Goal: Transaction & Acquisition: Purchase product/service

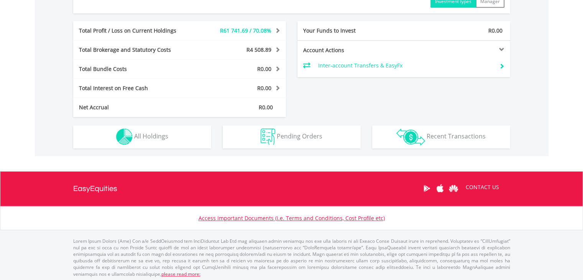
scroll to position [399, 0]
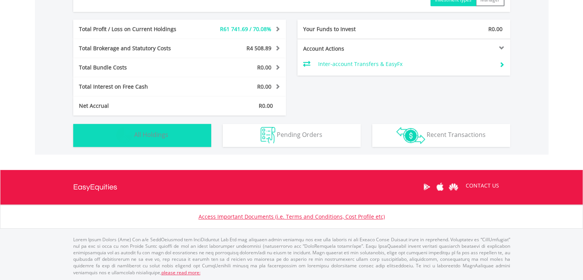
click at [156, 130] on span "All Holdings" at bounding box center [151, 134] width 34 height 8
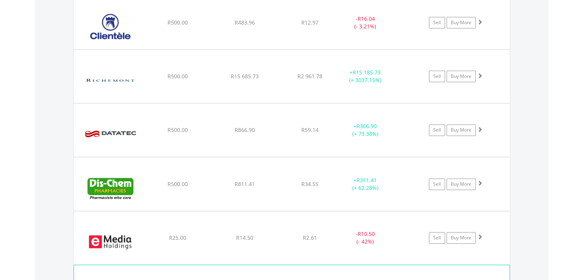
scroll to position [989, 0]
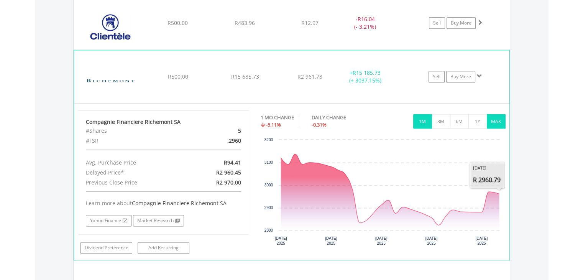
click at [499, 123] on button "MAX" at bounding box center [496, 121] width 19 height 15
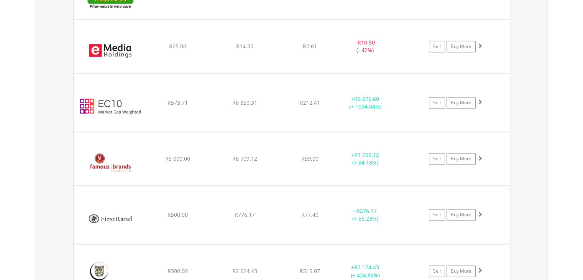
scroll to position [1181, 0]
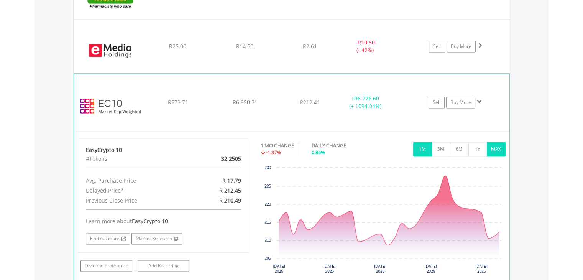
click at [496, 148] on button "MAX" at bounding box center [496, 149] width 19 height 15
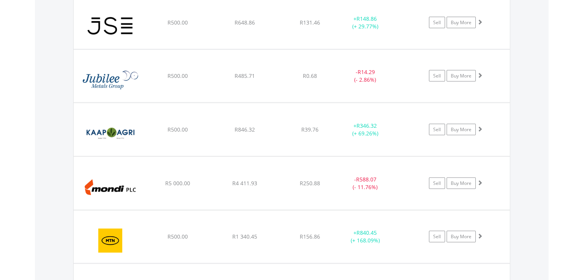
scroll to position [1593, 0]
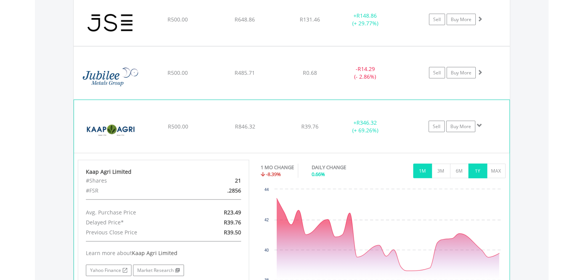
click at [485, 169] on button "1Y" at bounding box center [477, 171] width 19 height 15
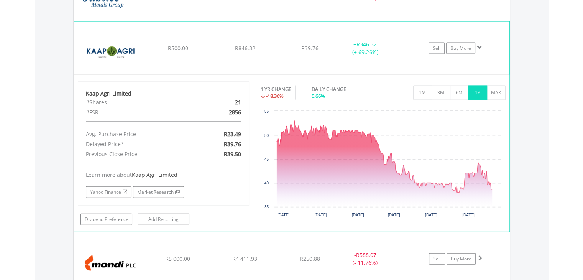
scroll to position [1708, 0]
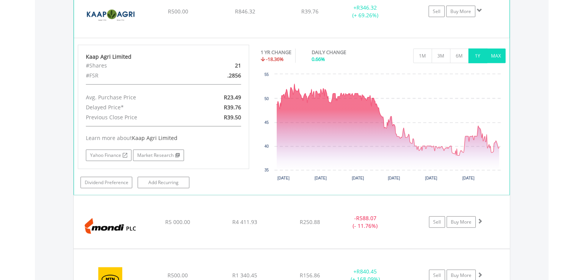
click at [496, 53] on button "MAX" at bounding box center [496, 56] width 19 height 15
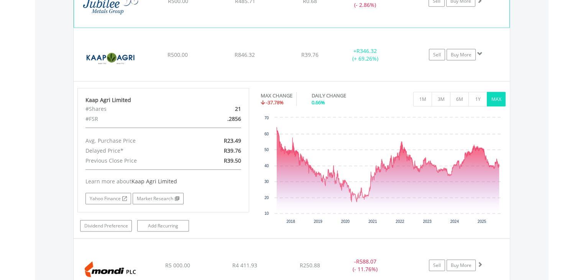
scroll to position [1593, 0]
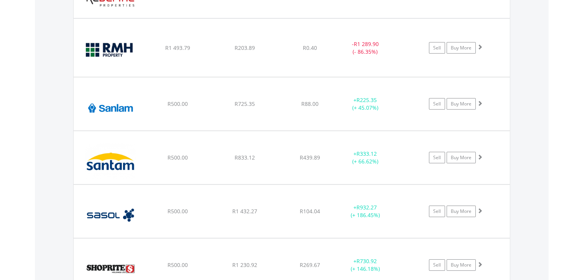
scroll to position [2360, 0]
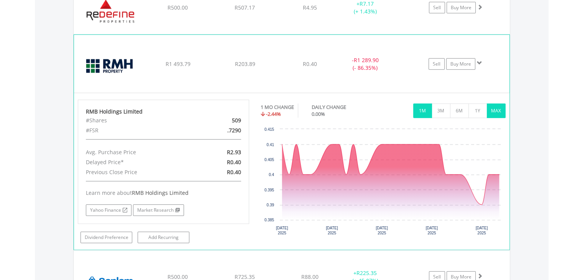
click at [501, 104] on button "MAX" at bounding box center [496, 111] width 19 height 15
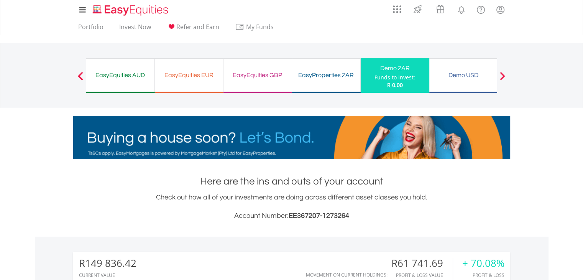
scroll to position [0, 0]
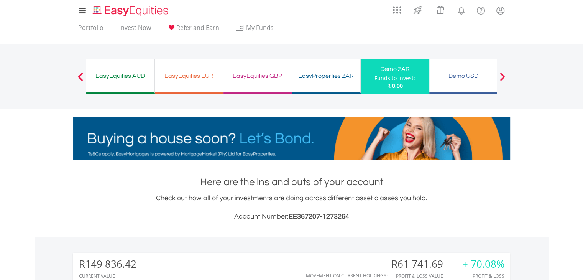
click at [474, 87] on div "Demo USD Funds to invest: R 0.00" at bounding box center [463, 76] width 69 height 35
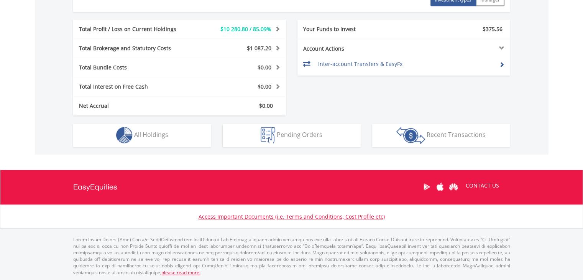
scroll to position [74, 146]
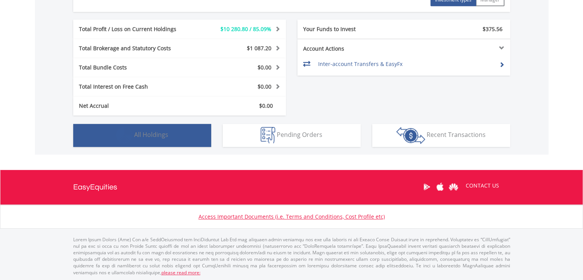
click at [188, 136] on button "Holdings All Holdings" at bounding box center [142, 135] width 138 height 23
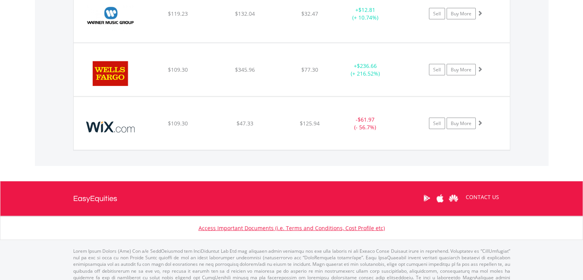
scroll to position [4422, 0]
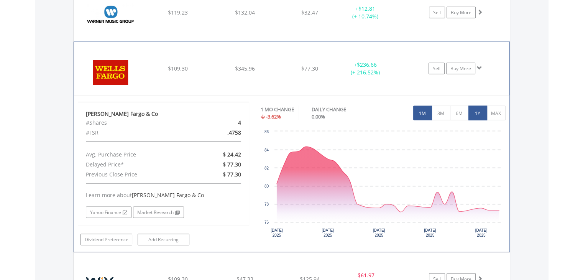
click at [473, 108] on button "1Y" at bounding box center [477, 113] width 19 height 15
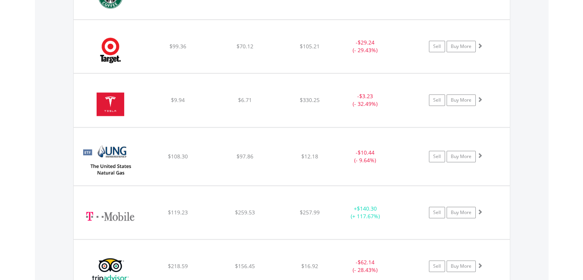
scroll to position [3655, 0]
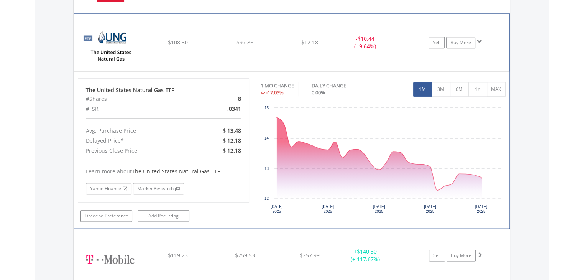
scroll to position [3809, 0]
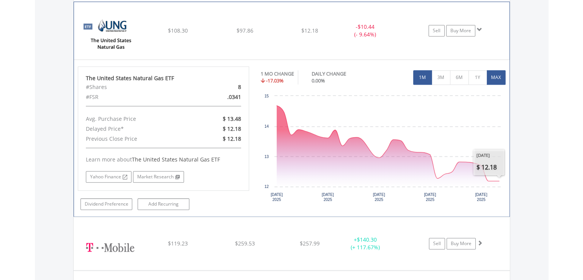
click at [498, 72] on button "MAX" at bounding box center [496, 77] width 19 height 15
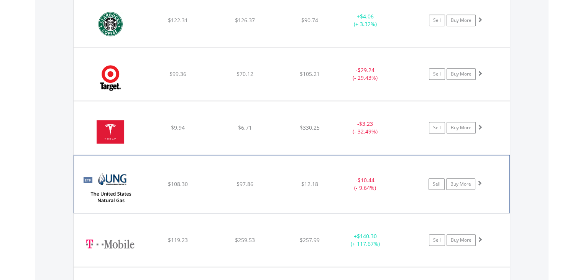
scroll to position [3655, 0]
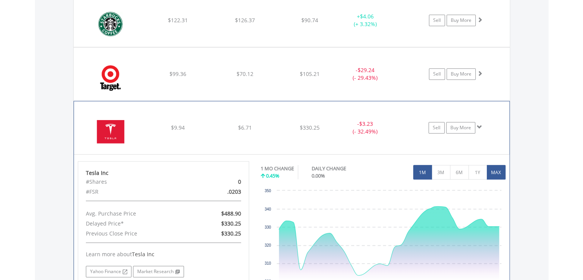
click at [494, 168] on button "MAX" at bounding box center [496, 172] width 19 height 15
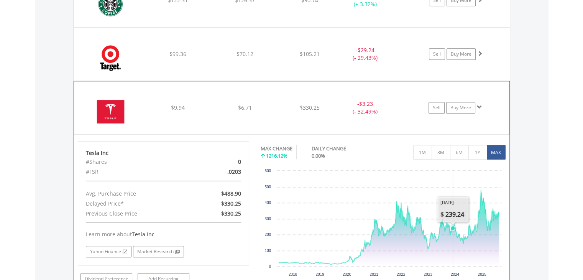
scroll to position [3732, 0]
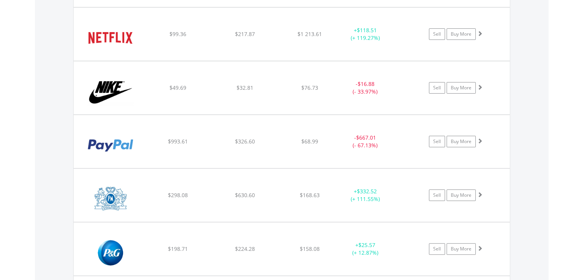
scroll to position [3042, 0]
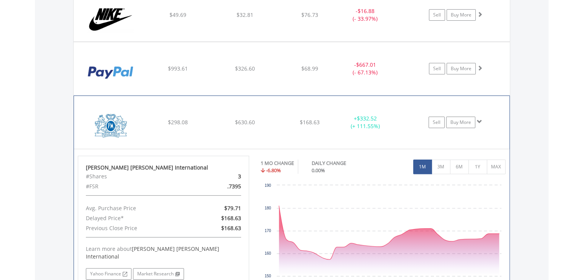
scroll to position [3119, 0]
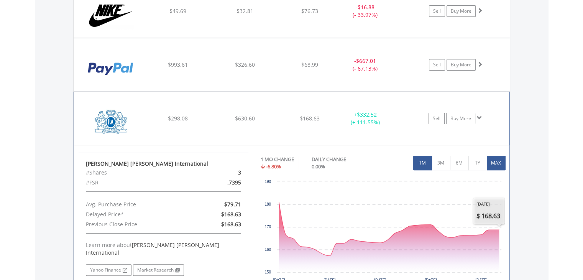
click at [493, 160] on button "MAX" at bounding box center [496, 163] width 19 height 15
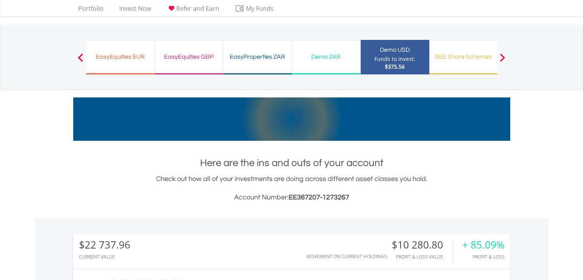
scroll to position [0, 0]
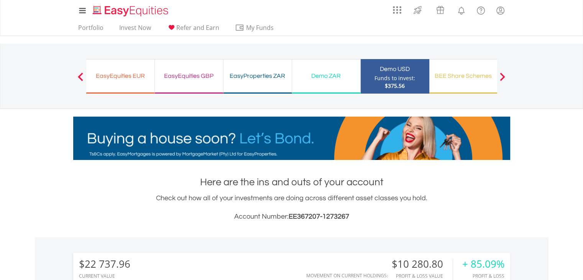
click at [188, 86] on div "EasyEquities GBP Funds to invest: $375.56" at bounding box center [189, 76] width 69 height 35
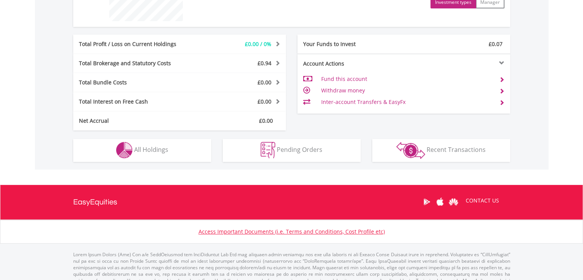
scroll to position [365, 0]
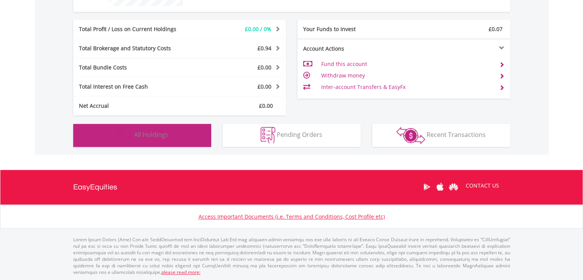
click at [145, 135] on span "All Holdings" at bounding box center [151, 134] width 34 height 8
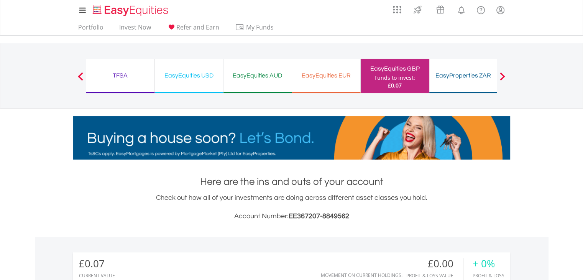
scroll to position [0, 0]
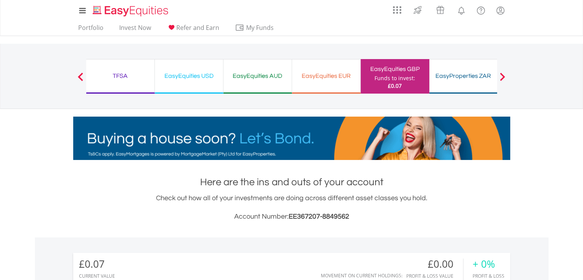
click at [314, 77] on div "EasyEquities EUR" at bounding box center [326, 76] width 59 height 11
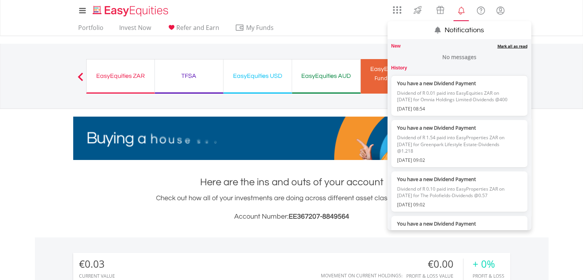
scroll to position [74, 146]
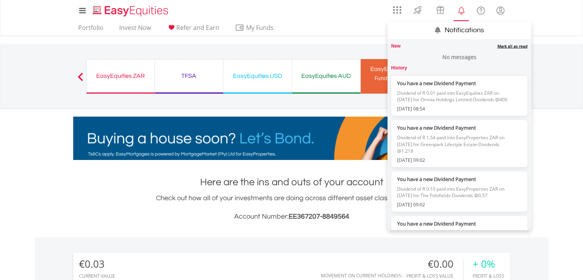
click at [503, 46] on link "Mark all as read" at bounding box center [513, 45] width 30 height 5
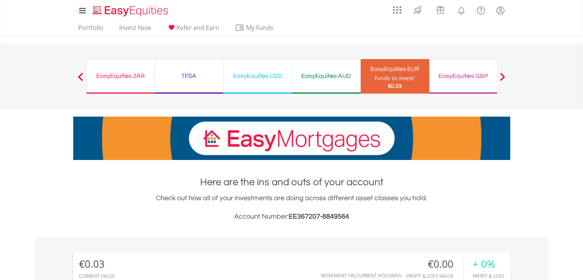
click at [324, 77] on div "EasyEquities AUD" at bounding box center [326, 76] width 59 height 11
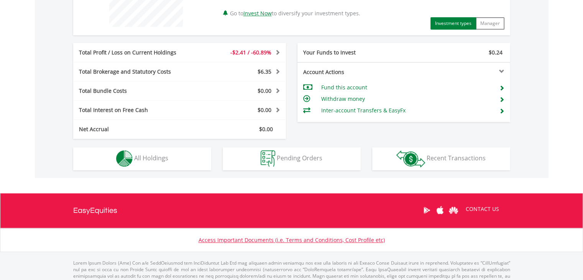
scroll to position [345, 0]
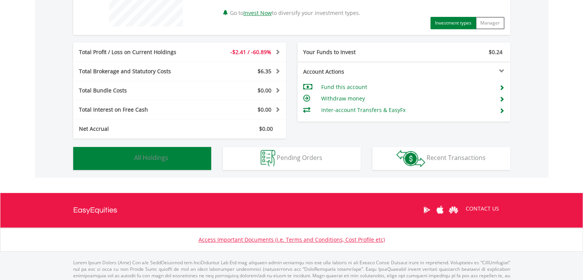
click at [158, 164] on button "Holdings All Holdings" at bounding box center [142, 158] width 138 height 23
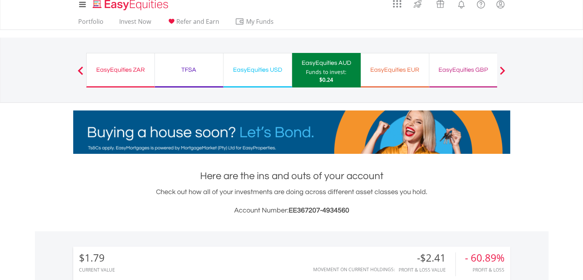
scroll to position [0, 0]
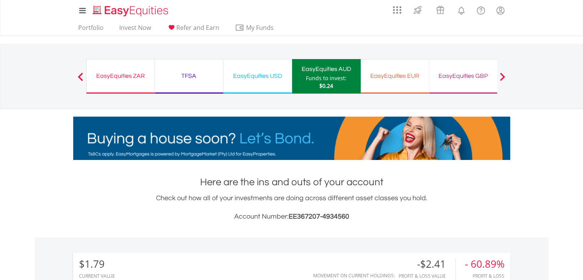
click at [241, 79] on div "EasyEquities USD" at bounding box center [257, 76] width 59 height 11
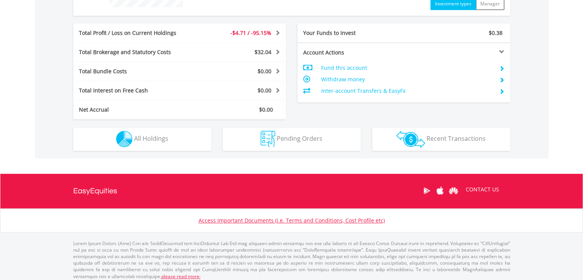
scroll to position [368, 0]
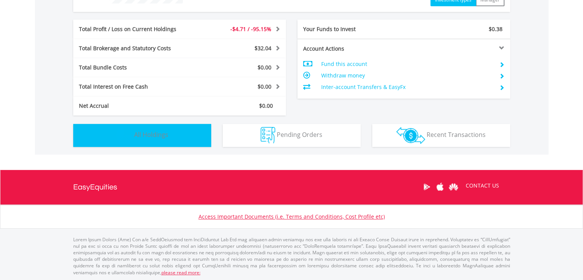
click at [195, 145] on button "Holdings All Holdings" at bounding box center [142, 135] width 138 height 23
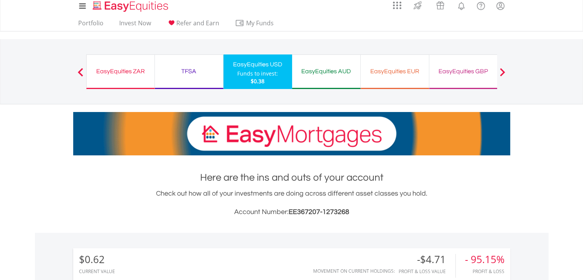
scroll to position [0, 0]
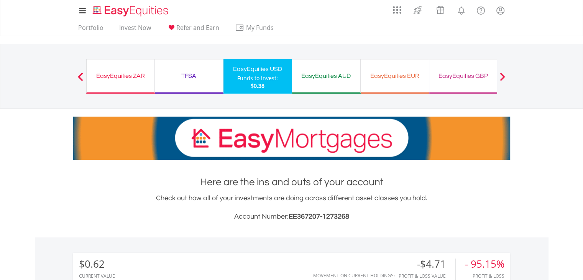
click at [197, 82] on div "TFSA Funds to invest: $0.38" at bounding box center [189, 76] width 69 height 35
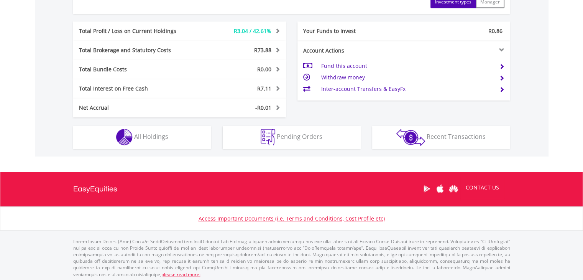
scroll to position [383, 0]
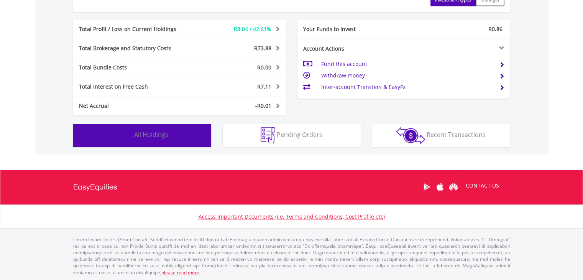
click at [172, 144] on button "Holdings All Holdings" at bounding box center [142, 135] width 138 height 23
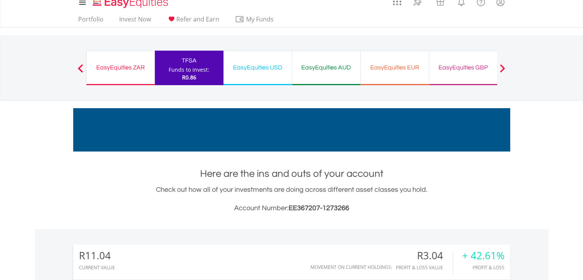
scroll to position [0, 0]
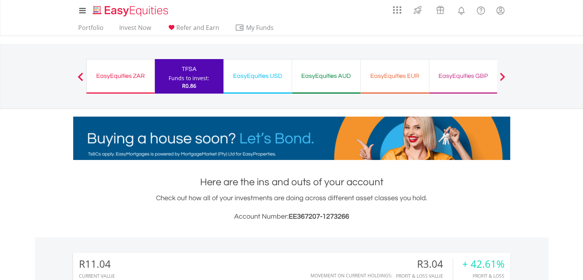
click at [113, 77] on div "EasyEquities ZAR" at bounding box center [120, 76] width 59 height 11
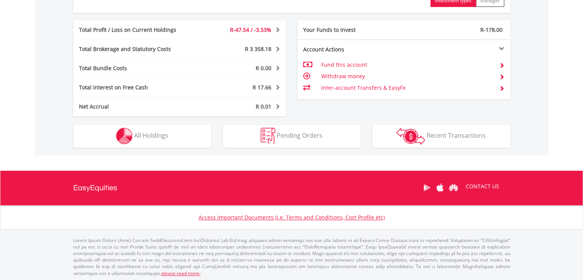
scroll to position [414, 0]
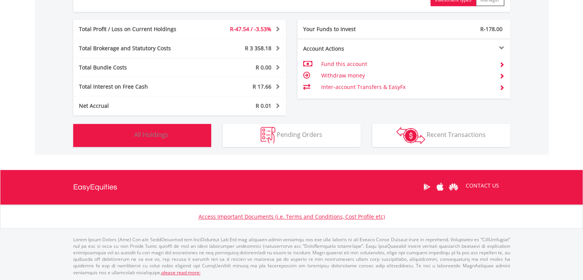
click at [164, 131] on span "All Holdings" at bounding box center [151, 134] width 34 height 8
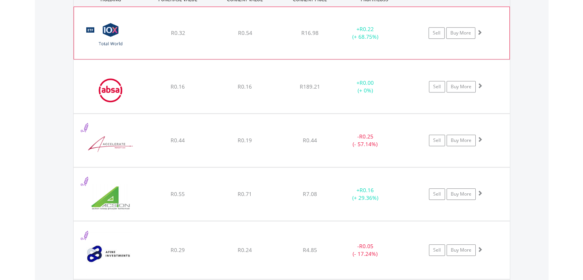
scroll to position [738, 0]
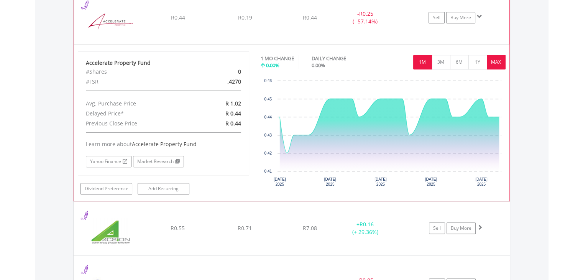
click at [493, 60] on button "MAX" at bounding box center [496, 62] width 19 height 15
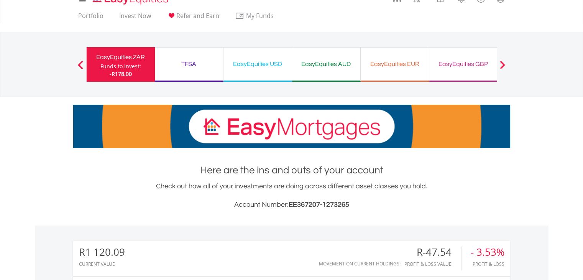
scroll to position [0, 0]
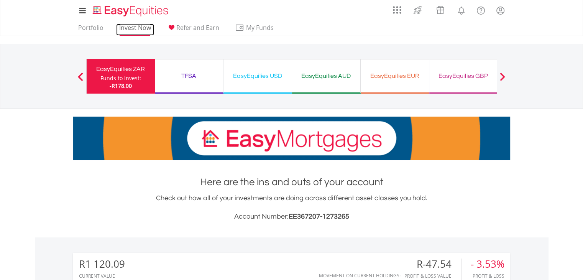
click at [127, 26] on link "Invest Now" at bounding box center [135, 30] width 38 height 12
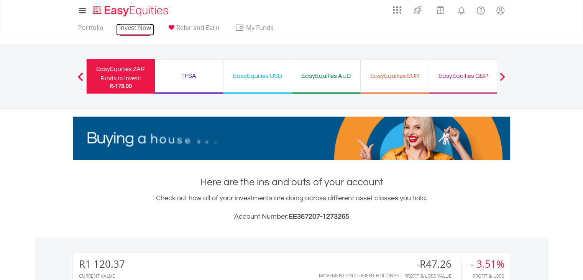
click at [138, 30] on link "Invest Now" at bounding box center [135, 30] width 38 height 12
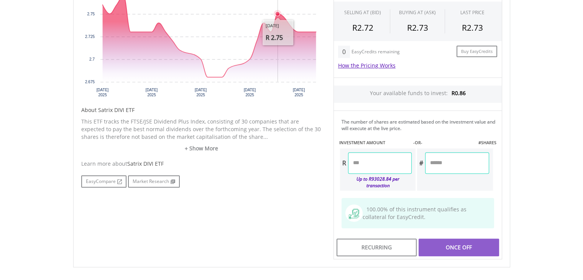
scroll to position [307, 0]
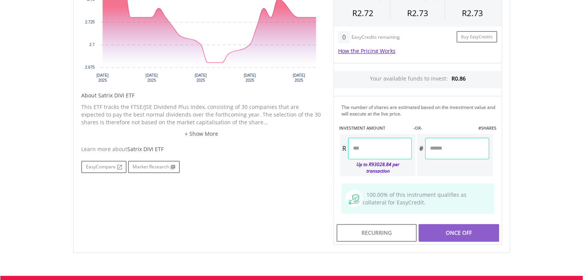
click at [381, 153] on input "number" at bounding box center [380, 148] width 64 height 21
type input "*"
type input "****"
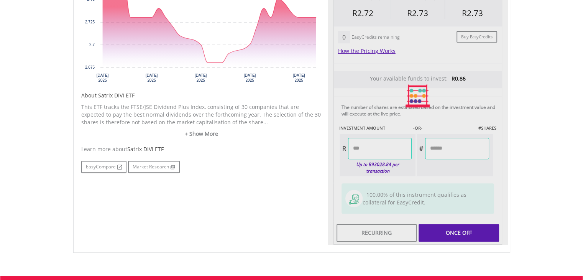
click at [449, 228] on div "Last Updated Price: 15-min. Delay* Price Update Cost: 2 Credits Request A Price…" at bounding box center [418, 96] width 180 height 298
type input "*****"
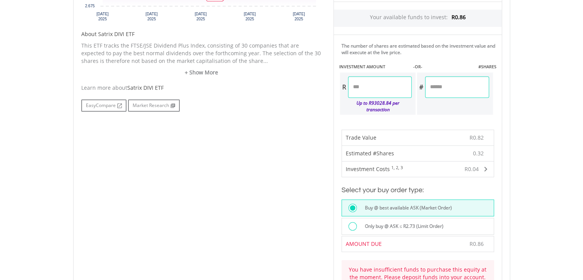
scroll to position [345, 0]
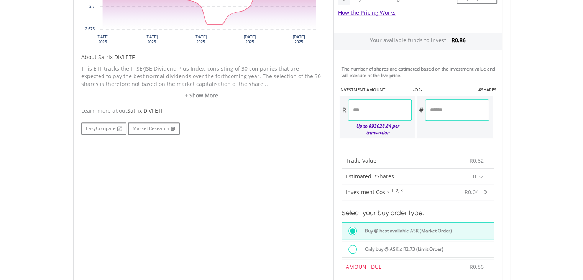
click at [364, 108] on input "****" at bounding box center [380, 109] width 64 height 21
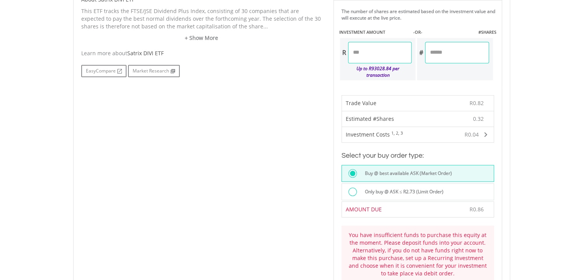
scroll to position [460, 0]
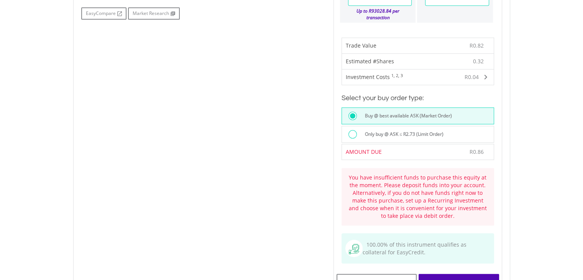
type input "****"
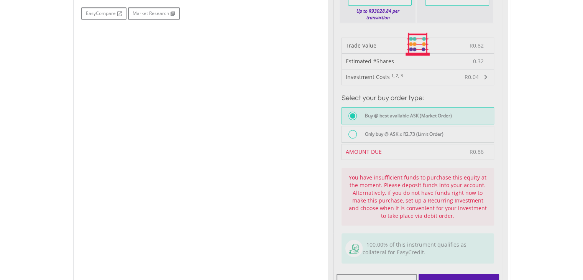
click at [526, 244] on body "My Investments Invest Now New Listings Sell My Recurring Investments Pending Or…" at bounding box center [291, 24] width 583 height 968
type input "*****"
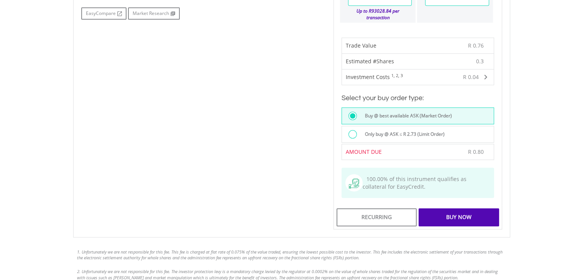
click at [451, 210] on div "Buy Now" at bounding box center [459, 217] width 80 height 18
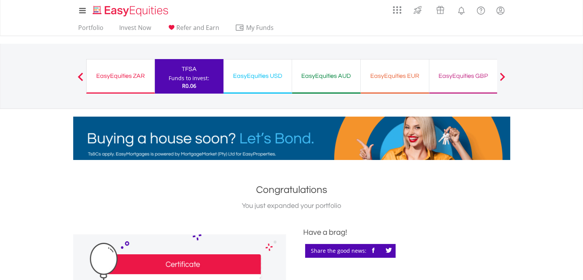
click at [130, 85] on div "EasyEquities ZAR Funds to invest: R0.06" at bounding box center [120, 76] width 69 height 35
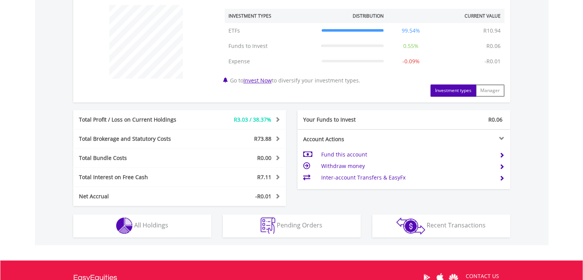
scroll to position [307, 0]
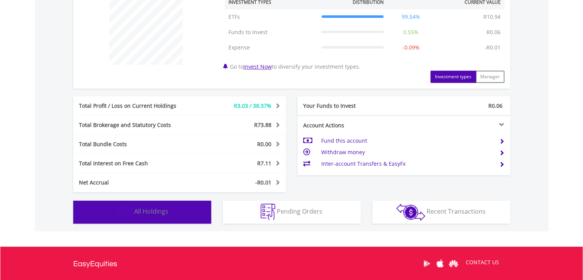
click at [186, 213] on button "Holdings All Holdings" at bounding box center [142, 211] width 138 height 23
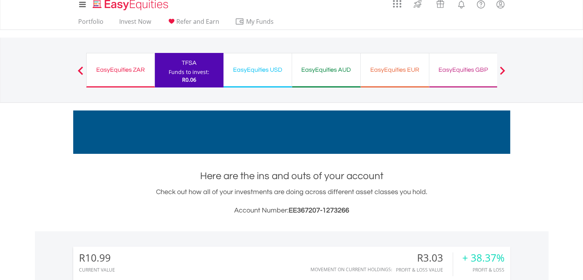
scroll to position [0, 0]
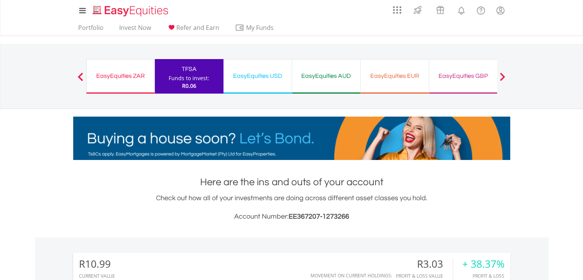
click at [136, 85] on div "EasyEquities ZAR Funds to invest: R0.06" at bounding box center [120, 76] width 69 height 35
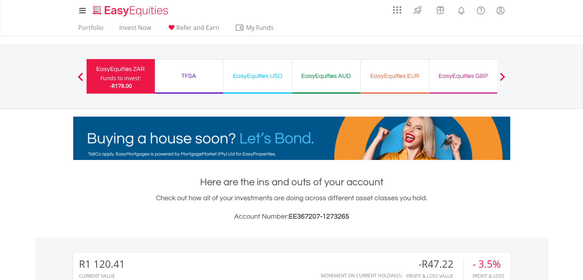
scroll to position [74, 146]
